Goal: Task Accomplishment & Management: Use online tool/utility

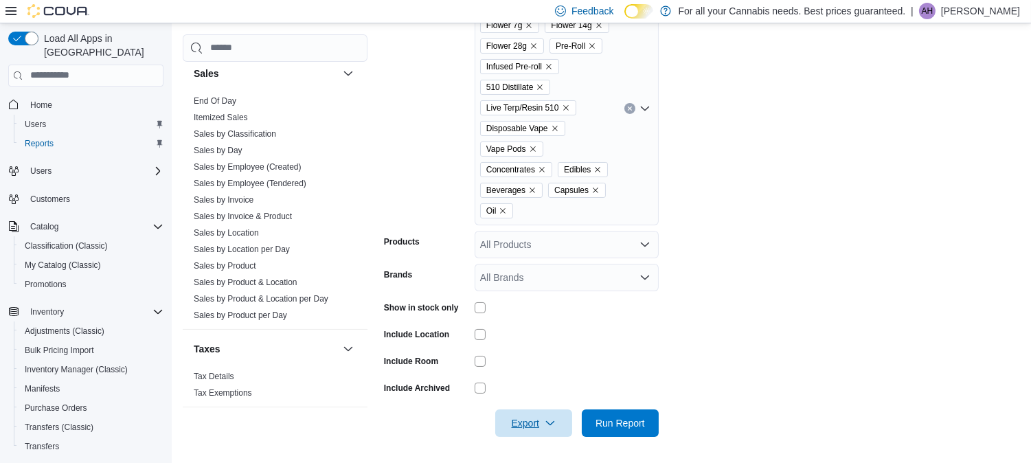
scroll to position [840, 0]
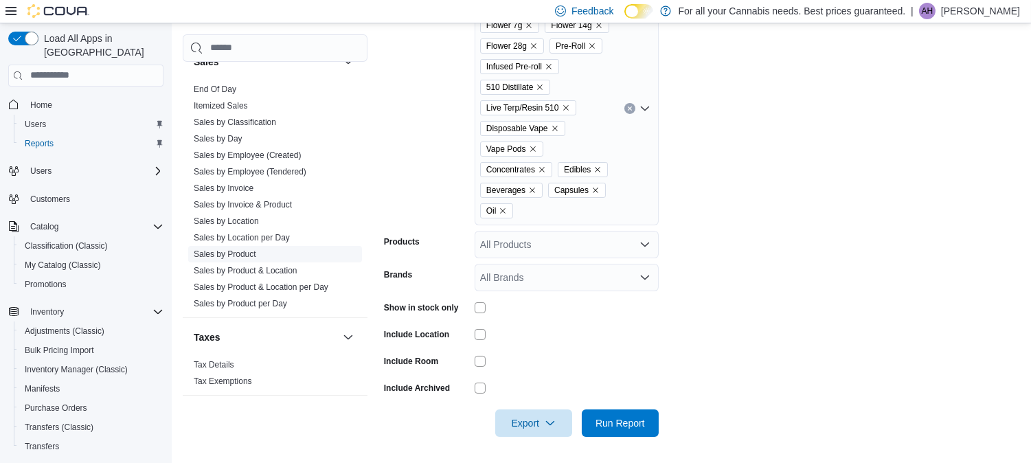
click at [236, 254] on link "Sales by Product" at bounding box center [225, 254] width 62 height 10
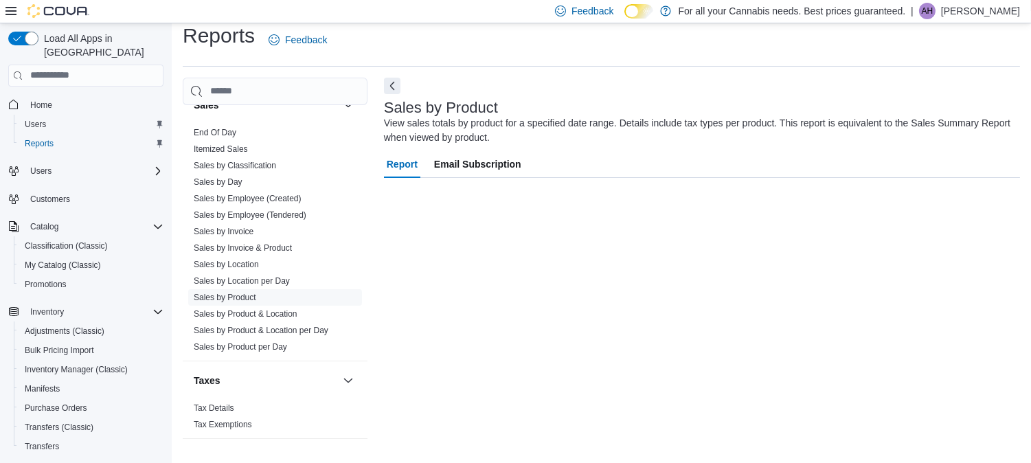
scroll to position [12, 0]
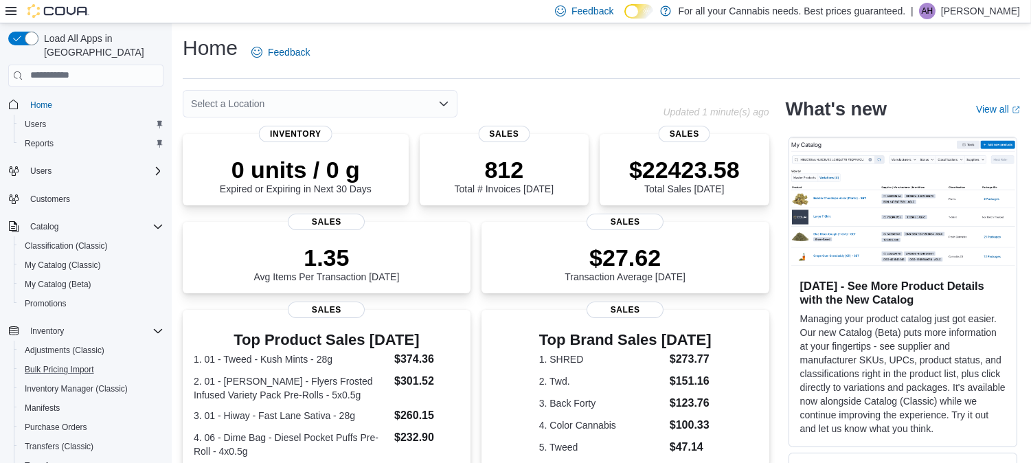
scroll to position [186, 0]
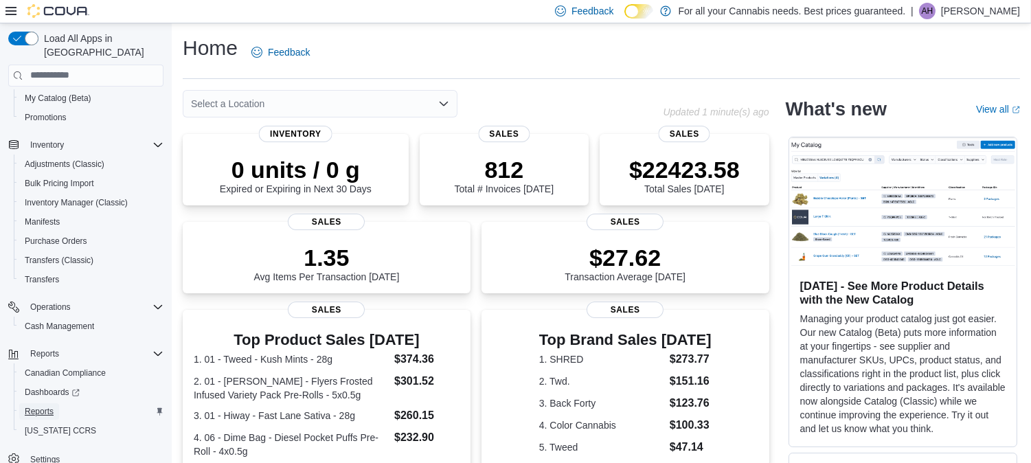
click at [54, 403] on link "Reports" at bounding box center [39, 411] width 40 height 16
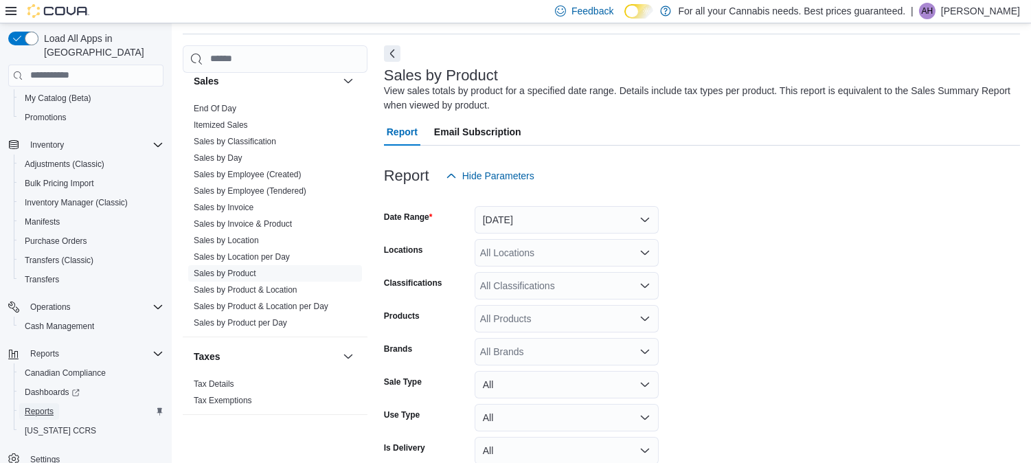
scroll to position [45, 0]
click at [599, 220] on button "Yesterday" at bounding box center [567, 218] width 184 height 27
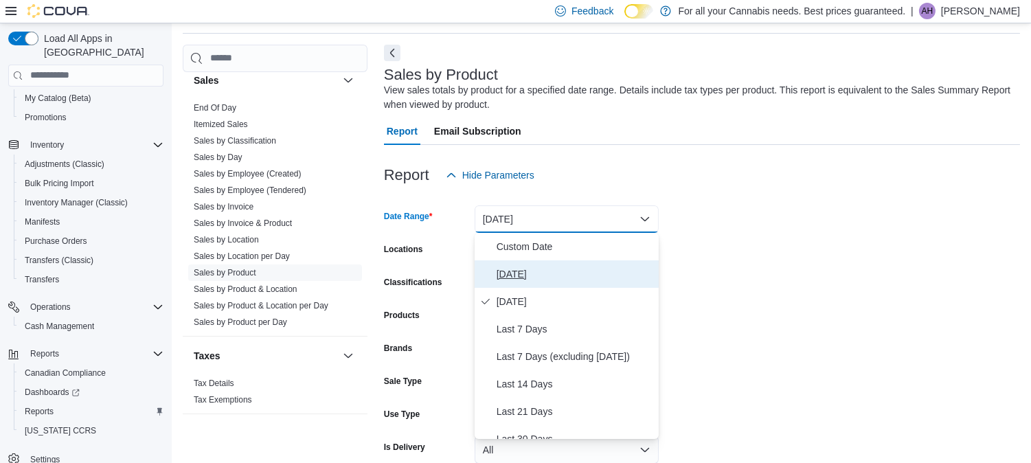
click at [524, 264] on button "Today" at bounding box center [567, 273] width 184 height 27
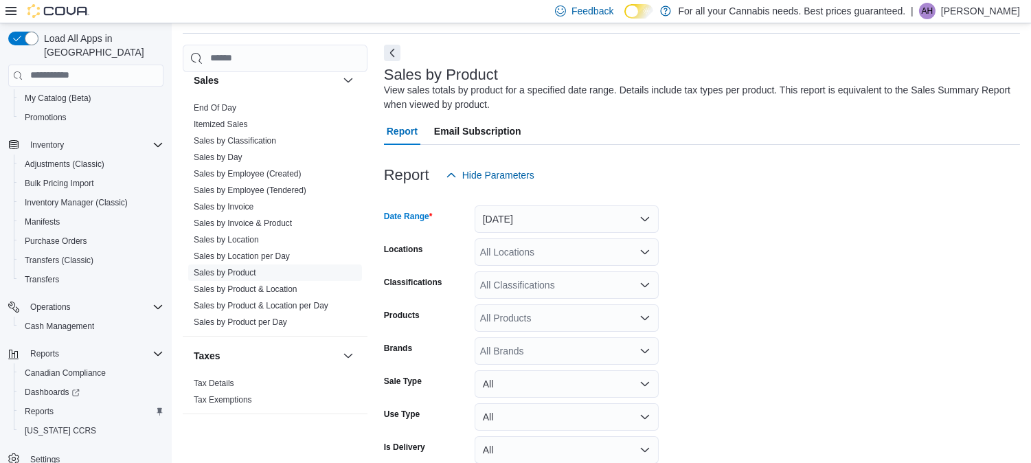
click at [524, 254] on div "All Locations" at bounding box center [567, 251] width 184 height 27
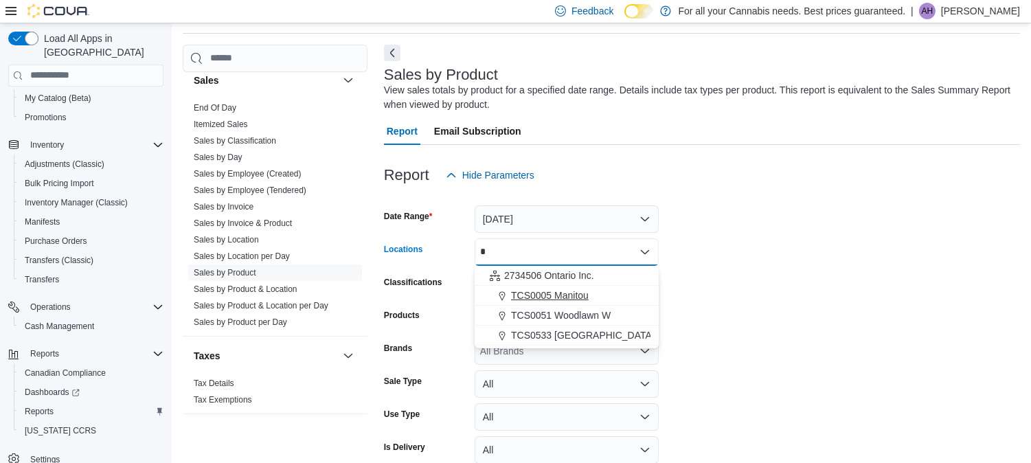
type input "*"
click at [534, 291] on span "TCS0005 Manitou" at bounding box center [550, 295] width 78 height 14
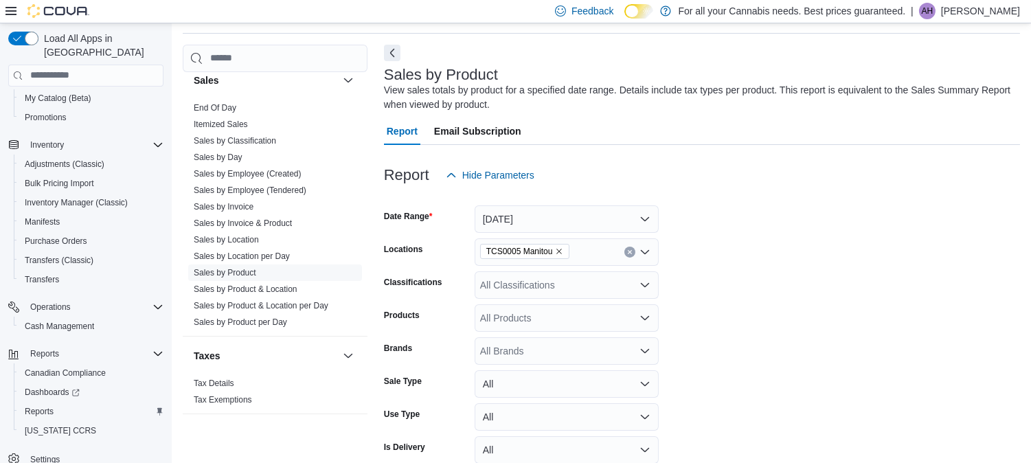
click at [827, 258] on form "Date Range Today Locations TCS0005 Manitou Classifications All Classifications …" at bounding box center [702, 345] width 636 height 313
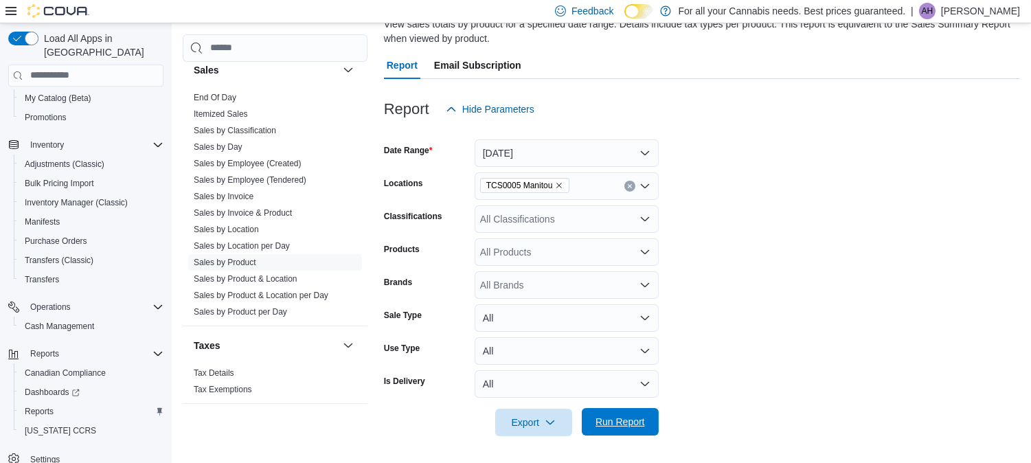
click at [615, 422] on span "Run Report" at bounding box center [619, 422] width 49 height 14
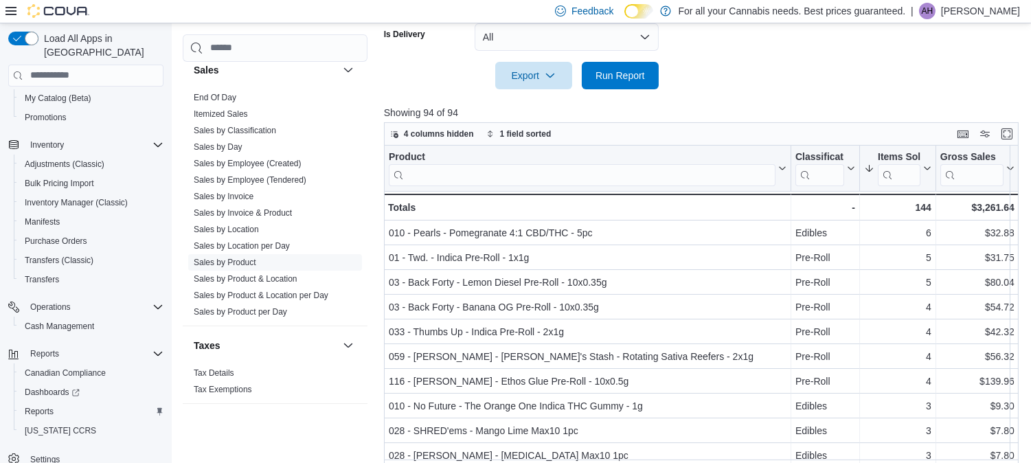
scroll to position [461, 0]
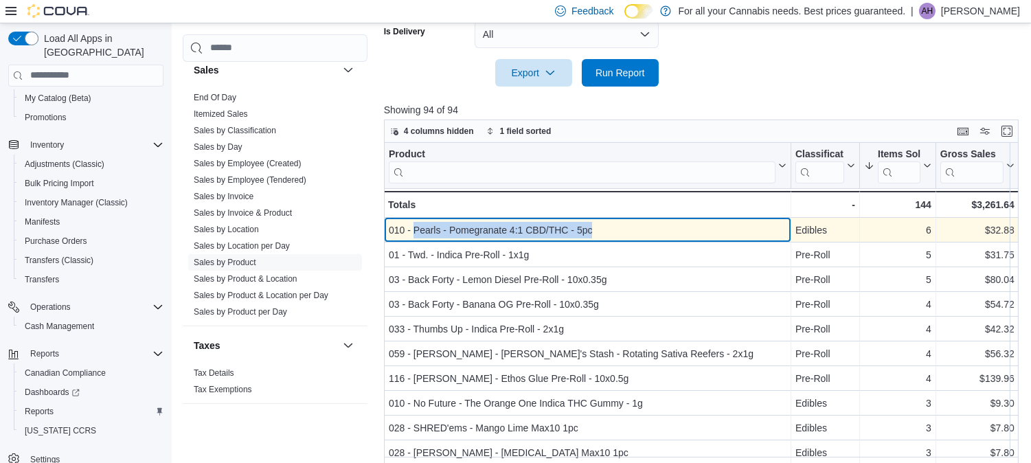
drag, startPoint x: 591, startPoint y: 227, endPoint x: 413, endPoint y: 228, distance: 177.9
click at [413, 228] on div "010 - Pearls - Pomegranate 4:1 CBD/THC - 5pc" at bounding box center [588, 230] width 398 height 16
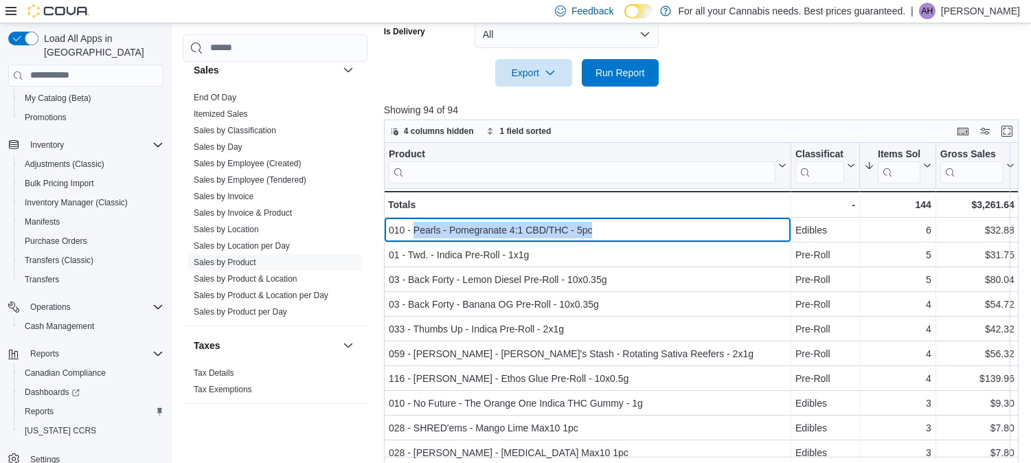
copy div "Pearls - Pomegranate 4:1 CBD/THC - 5pc"
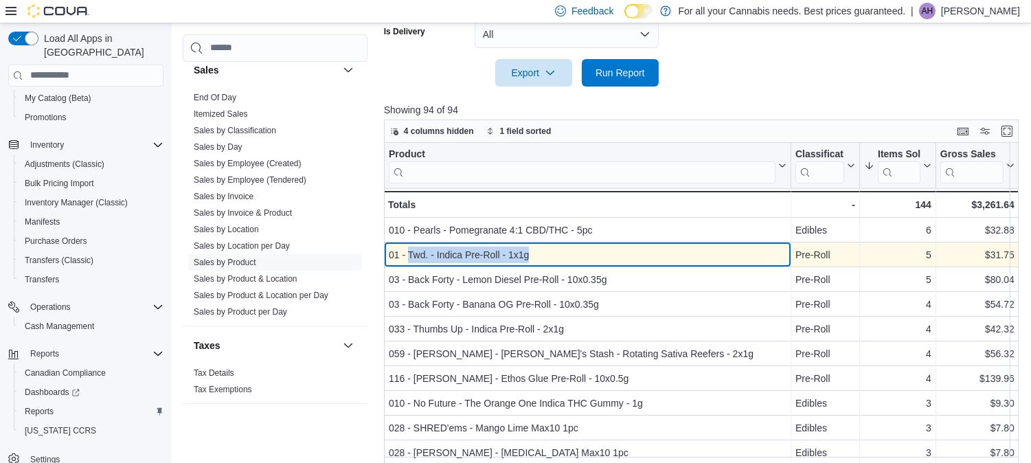
drag, startPoint x: 527, startPoint y: 251, endPoint x: 408, endPoint y: 255, distance: 119.6
click at [408, 255] on div "01 - Twd. - Indica Pre-Roll - 1x1g" at bounding box center [588, 255] width 398 height 16
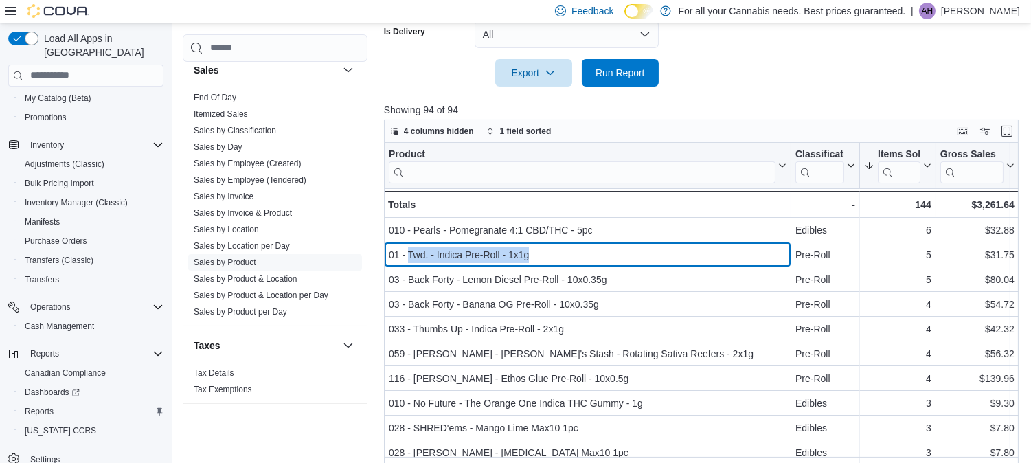
copy div "Twd. - Indica Pre-Roll - 1x1g"
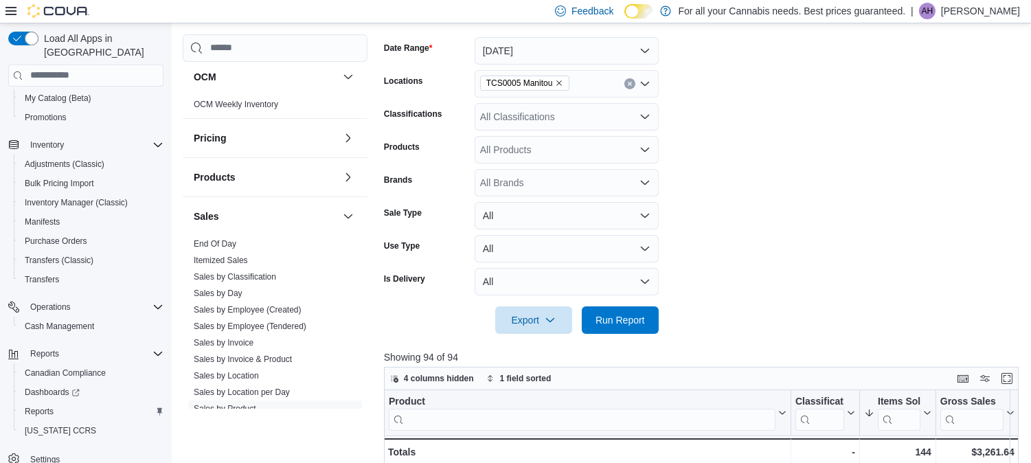
scroll to position [684, 0]
click at [225, 247] on link "End Of Day" at bounding box center [215, 245] width 43 height 10
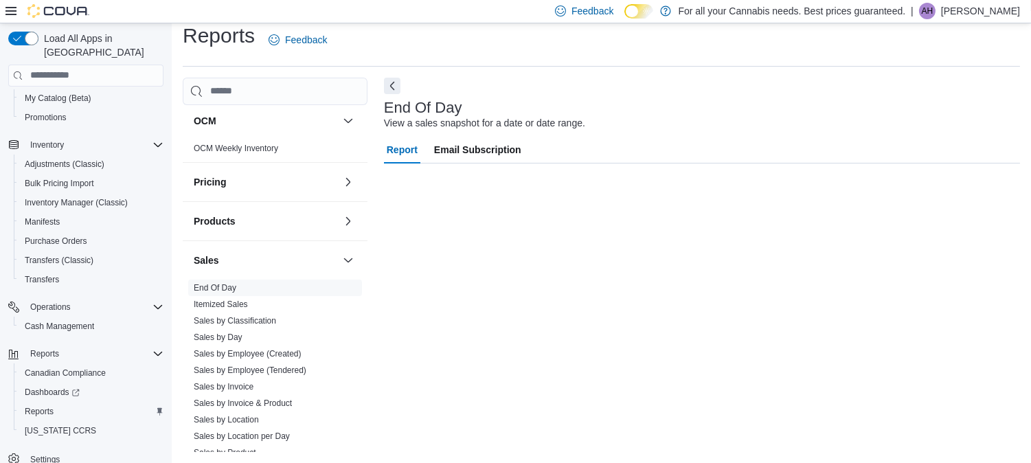
scroll to position [12, 0]
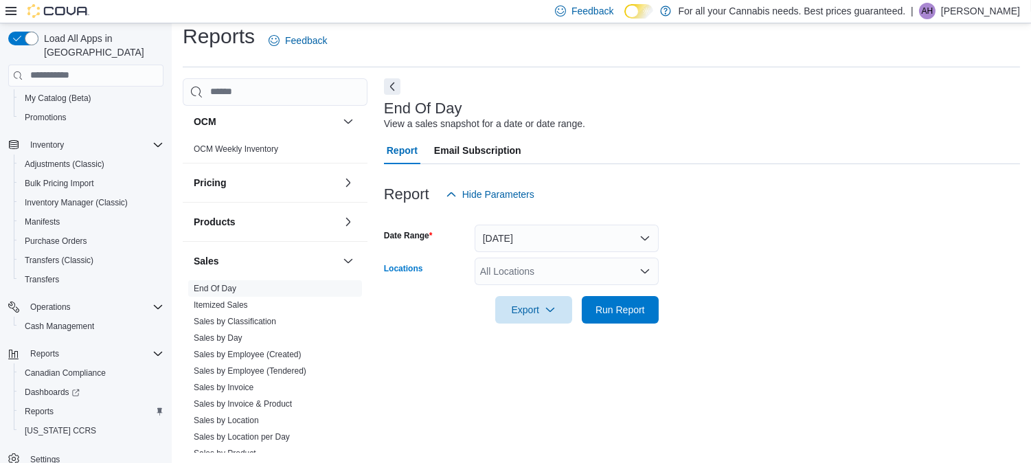
click at [589, 272] on div "All Locations" at bounding box center [567, 271] width 184 height 27
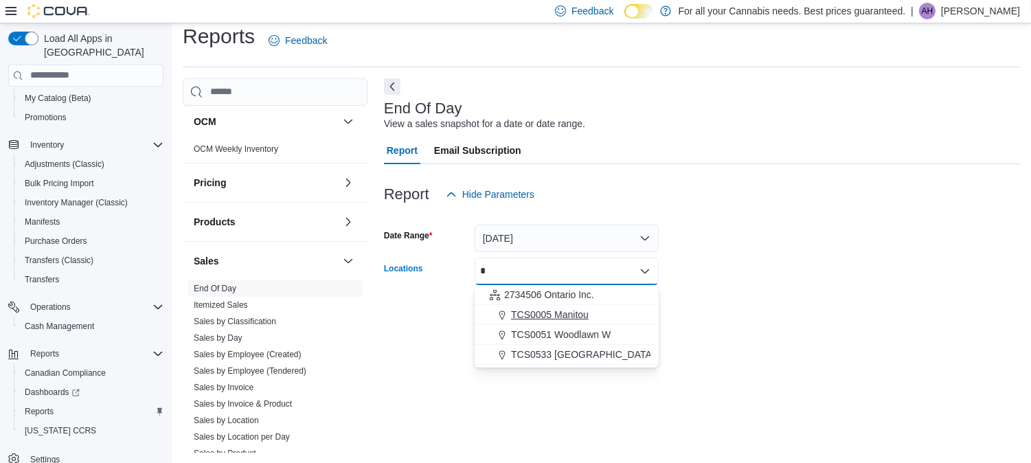
type input "*"
click at [571, 308] on span "TCS0005 Manitou" at bounding box center [550, 315] width 78 height 14
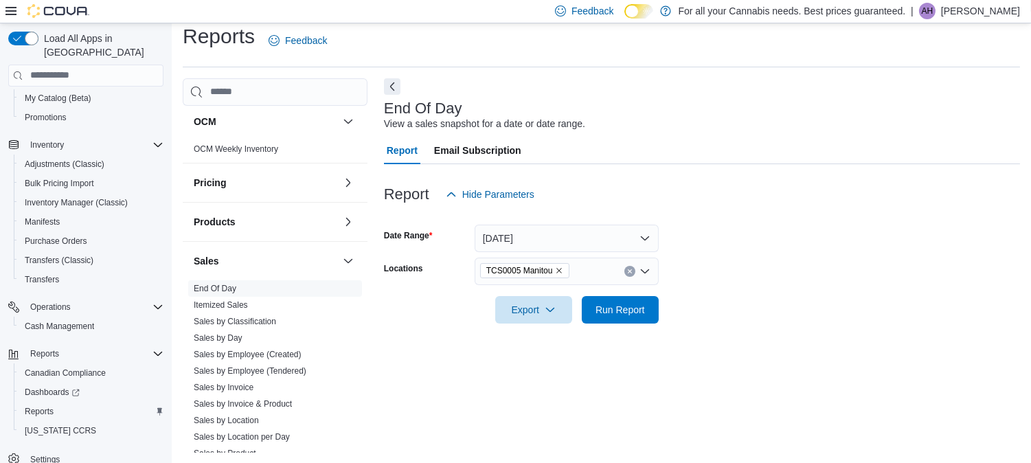
click at [875, 237] on form "Date Range Today Locations TCS0005 Manitou Export Run Report" at bounding box center [702, 265] width 636 height 115
click at [553, 296] on span "Export" at bounding box center [533, 308] width 60 height 27
click at [551, 356] on button "Export to Pdf" at bounding box center [536, 364] width 78 height 27
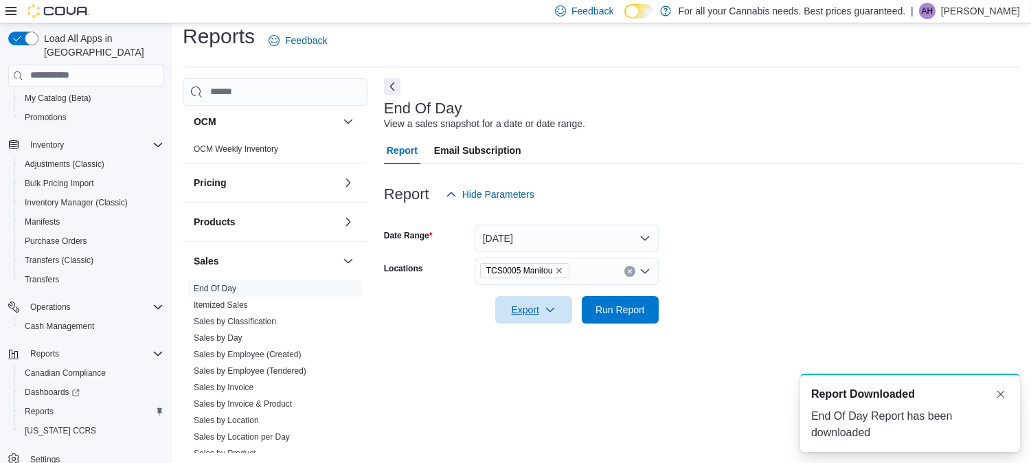
scroll to position [0, 0]
